Goal: Task Accomplishment & Management: Manage account settings

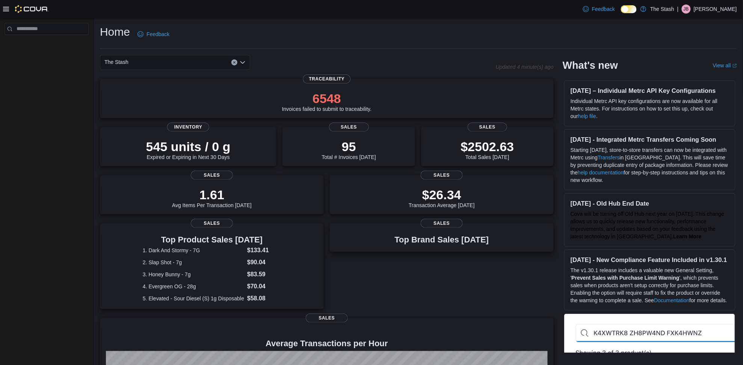
click at [727, 12] on p "[PERSON_NAME]" at bounding box center [715, 9] width 43 height 9
click at [702, 72] on button "Sign Out" at bounding box center [700, 74] width 69 height 12
